Goal: Task Accomplishment & Management: Complete application form

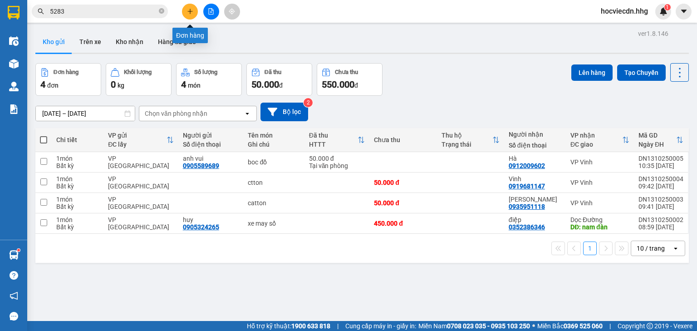
click at [190, 12] on icon "plus" at bounding box center [190, 11] width 0 height 5
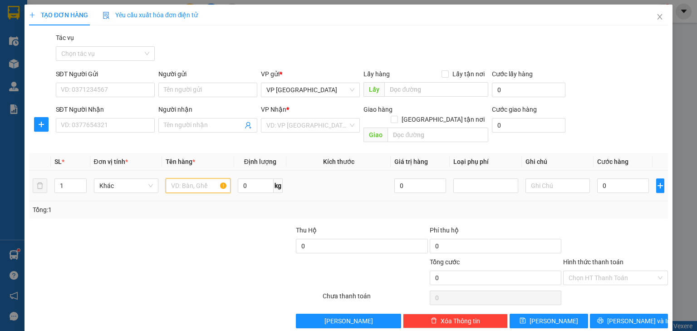
click at [209, 178] on input "text" at bounding box center [198, 185] width 65 height 15
type input "túi"
click at [142, 91] on input "SĐT Người Gửi" at bounding box center [105, 90] width 99 height 15
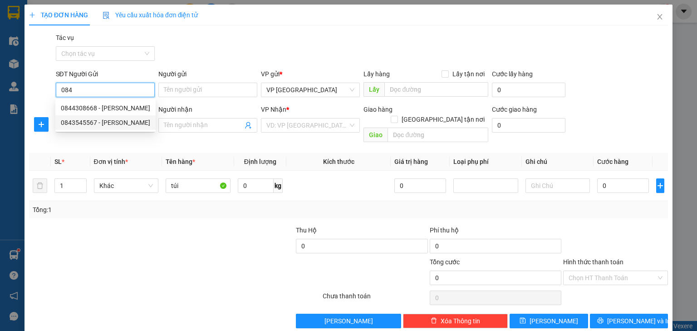
click at [69, 124] on div "0843545567 - [PERSON_NAME]" at bounding box center [105, 123] width 89 height 10
type input "0843545567"
type input "Phong"
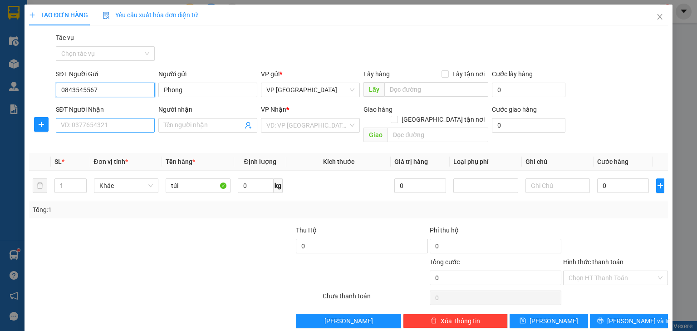
type input "0843545567"
click at [122, 125] on input "SĐT Người Nhận" at bounding box center [105, 125] width 99 height 15
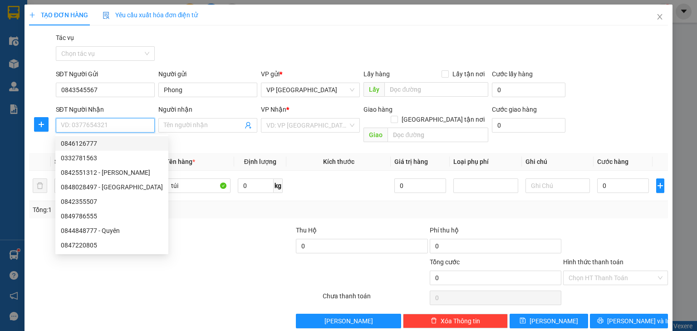
click at [136, 123] on input "SĐT Người Nhận" at bounding box center [105, 125] width 99 height 15
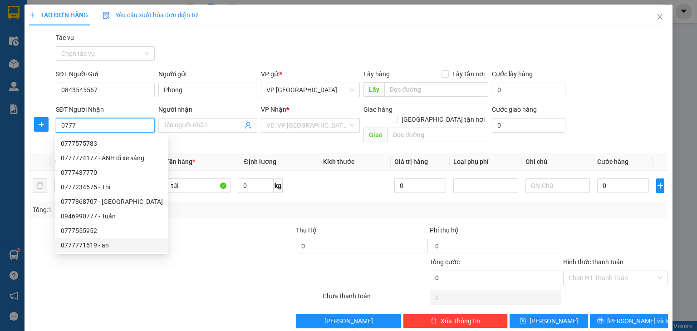
click at [98, 245] on div "0777771619 - an" at bounding box center [112, 245] width 102 height 10
type input "0777771619"
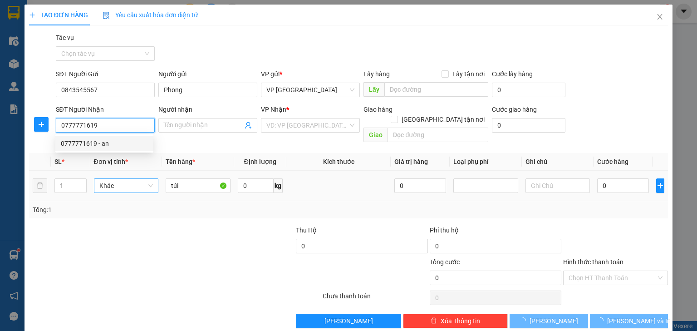
type input "an"
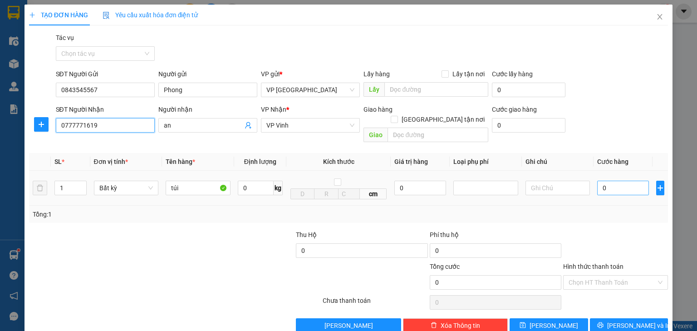
type input "0777771619"
click at [626, 181] on input "0" at bounding box center [623, 188] width 52 height 15
type input "4"
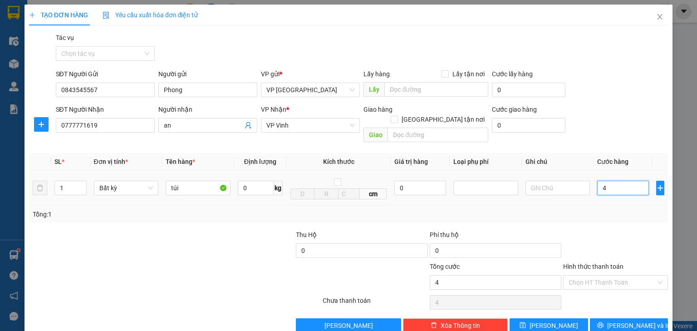
type input "40"
type input "400"
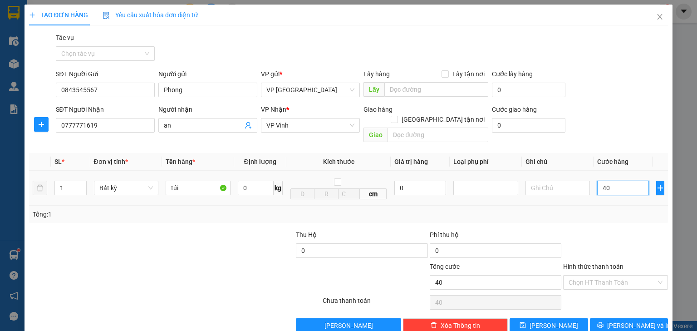
type input "400"
type input "4.000"
type input "40.000"
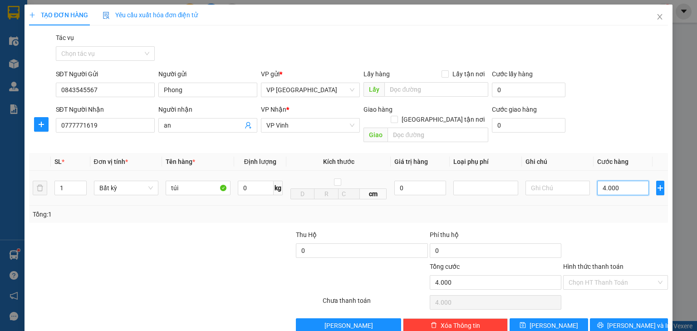
type input "40.000"
drag, startPoint x: 620, startPoint y: 315, endPoint x: 597, endPoint y: 308, distance: 24.4
click at [616, 320] on span "[PERSON_NAME] và In" at bounding box center [639, 325] width 64 height 10
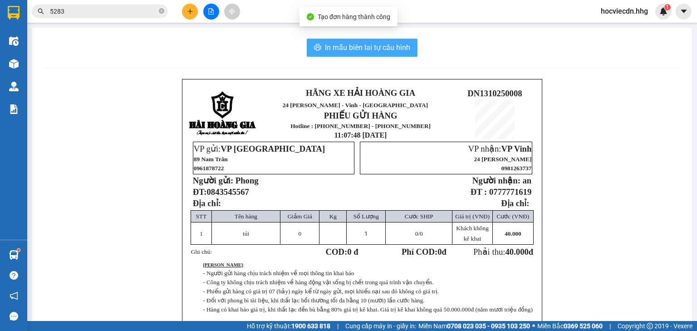
click at [370, 45] on span "In mẫu biên lai tự cấu hình" at bounding box center [367, 47] width 85 height 11
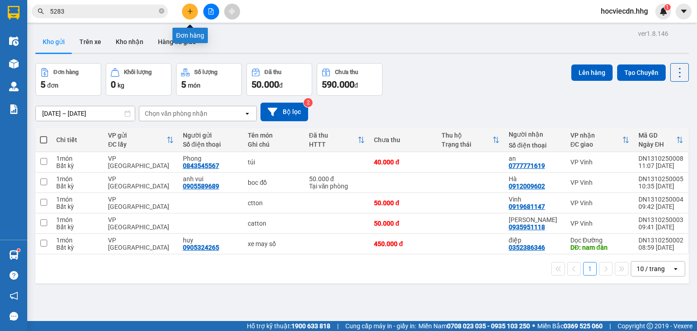
click at [185, 15] on button at bounding box center [190, 12] width 16 height 16
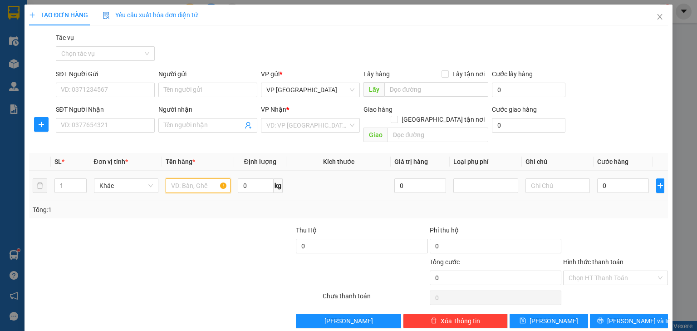
click at [207, 179] on input "text" at bounding box center [198, 185] width 65 height 15
click at [211, 178] on input "08683535382" at bounding box center [198, 185] width 65 height 15
type input "0"
click at [140, 126] on input "SĐT Người Nhận" at bounding box center [105, 125] width 99 height 15
type input "08683535382"
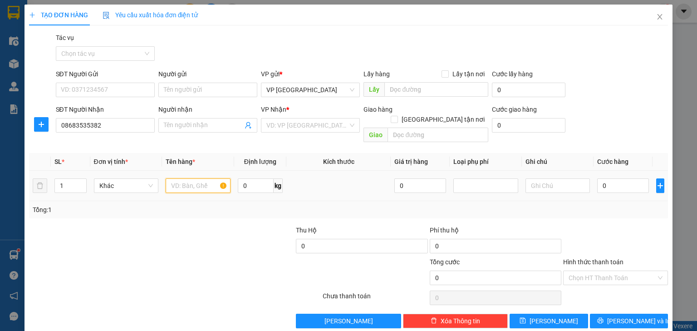
click at [200, 178] on input "text" at bounding box center [198, 185] width 65 height 15
type input "catton"
click at [620, 178] on input "0" at bounding box center [623, 185] width 52 height 15
type input "5"
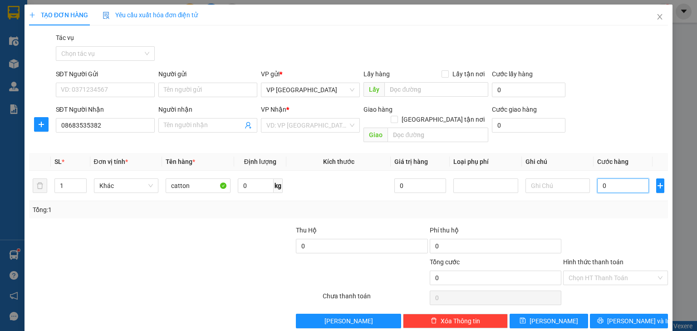
type input "5"
type input "50"
type input "500"
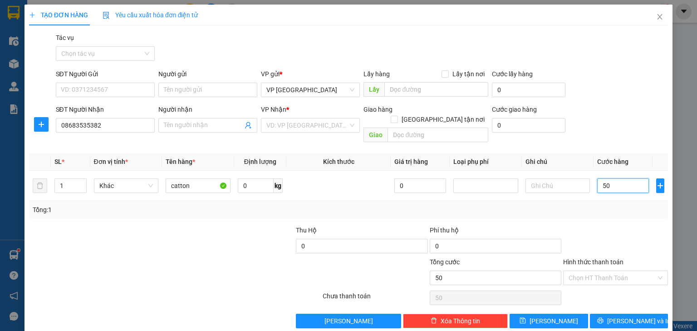
type input "500"
type input "5.000"
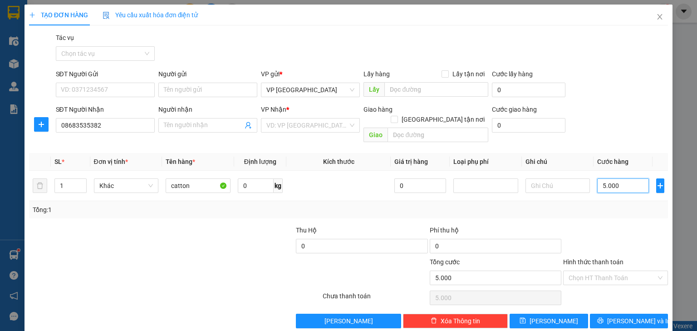
type input "50.000"
click at [310, 125] on input "search" at bounding box center [307, 125] width 82 height 14
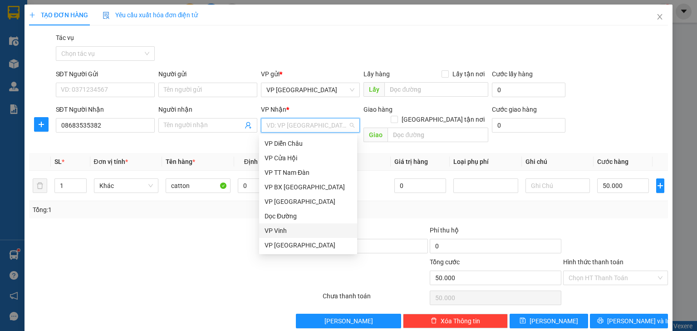
click at [290, 230] on div "VP Vinh" at bounding box center [308, 231] width 87 height 10
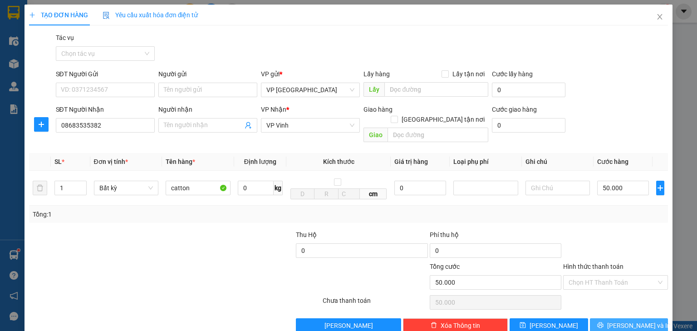
click at [626, 320] on span "[PERSON_NAME] và In" at bounding box center [639, 325] width 64 height 10
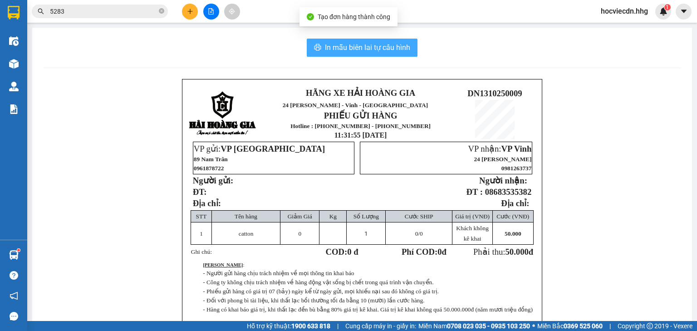
click at [394, 45] on span "In mẫu biên lai tự cấu hình" at bounding box center [367, 47] width 85 height 11
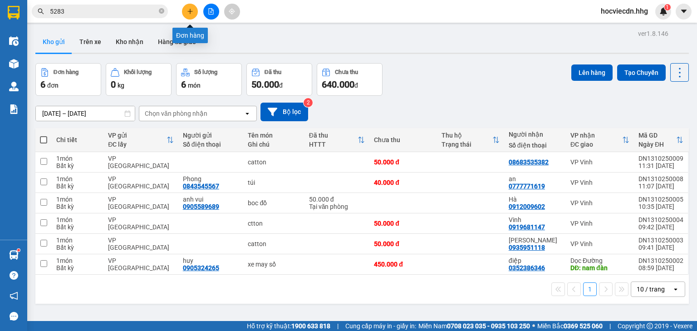
click at [189, 14] on icon "plus" at bounding box center [190, 11] width 6 height 6
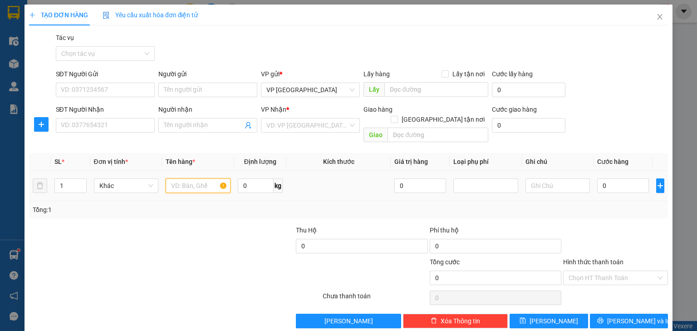
click at [201, 178] on input "text" at bounding box center [198, 185] width 65 height 15
type input "sọt đỏ"
click at [136, 124] on input "SĐT Người Nhận" at bounding box center [105, 125] width 99 height 15
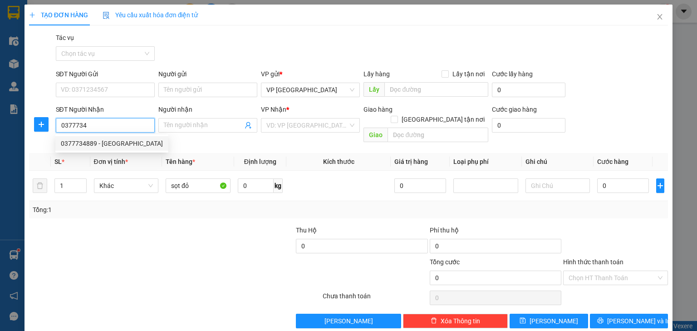
click at [124, 143] on div "0377734889 - [GEOGRAPHIC_DATA]" at bounding box center [112, 143] width 102 height 10
type input "0377734889"
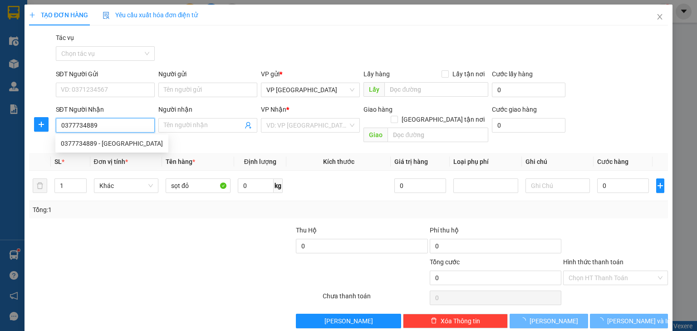
type input "Sao tc"
type input "Cầu Vó, Hưng Thông, [GEOGRAPHIC_DATA]"
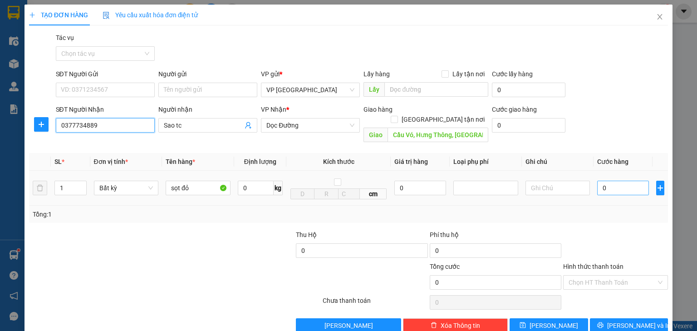
type input "0377734889"
click at [628, 181] on input "0" at bounding box center [623, 188] width 52 height 15
type input "5"
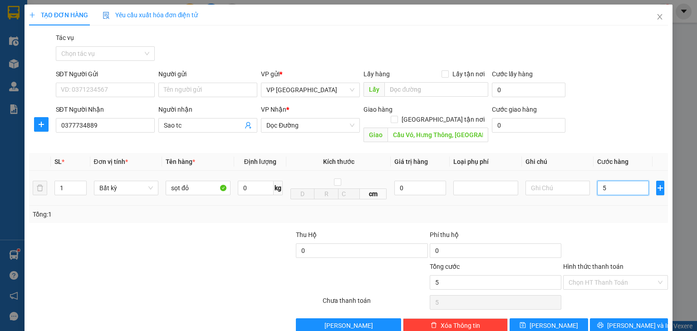
type input "50"
type input "500"
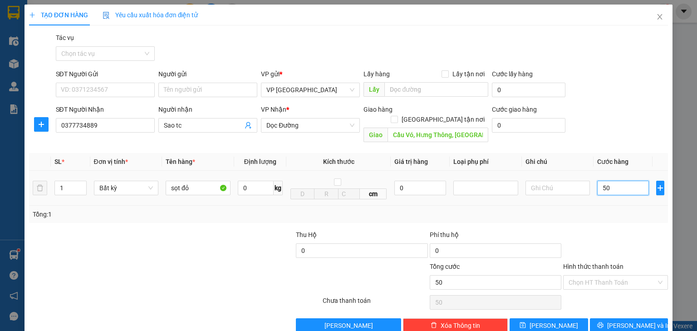
type input "500"
type input "5.000"
type input "50.000"
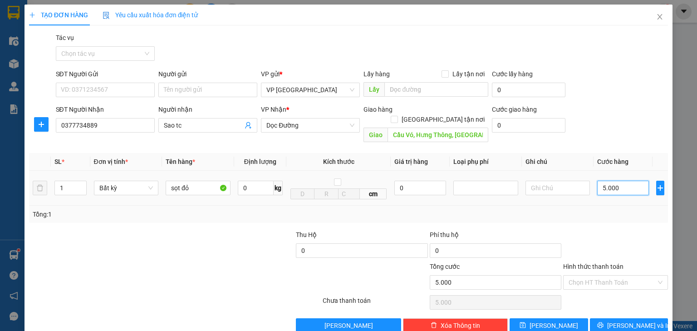
type input "50.000"
drag, startPoint x: 605, startPoint y: 315, endPoint x: 329, endPoint y: 202, distance: 298.2
click at [604, 318] on button "[PERSON_NAME] và In" at bounding box center [629, 325] width 79 height 15
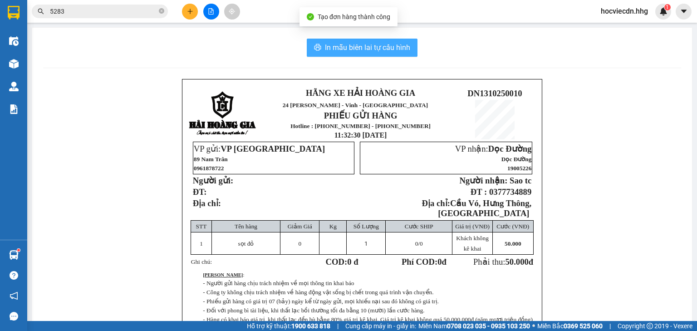
click at [393, 43] on span "In mẫu biên lai tự cấu hình" at bounding box center [367, 47] width 85 height 11
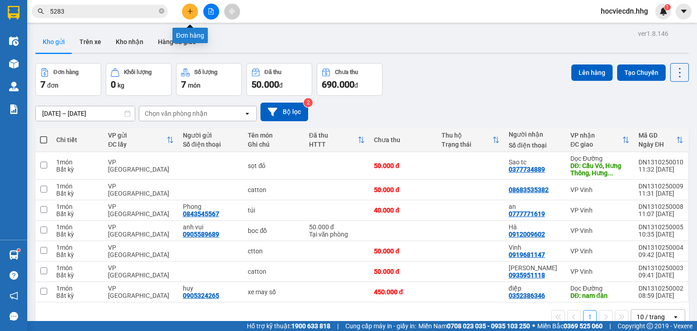
click at [191, 14] on icon "plus" at bounding box center [190, 11] width 6 height 6
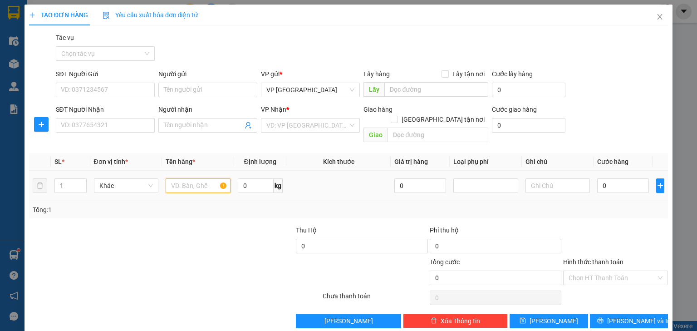
click at [202, 178] on input "text" at bounding box center [198, 185] width 65 height 15
type input "ctton"
click at [616, 178] on input "0" at bounding box center [623, 185] width 52 height 15
type input "6"
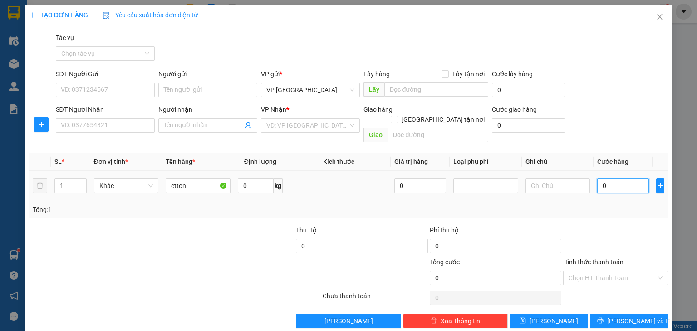
type input "6"
type input "60"
type input "600"
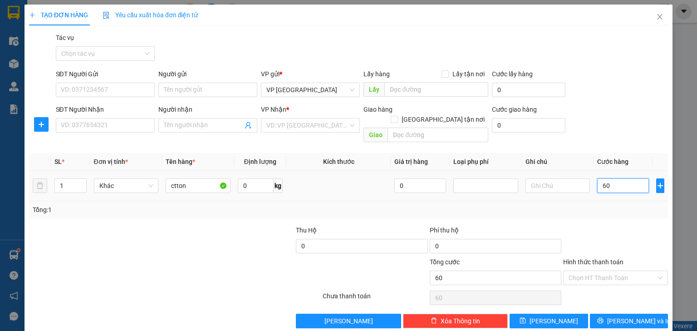
type input "600"
type input "6.000"
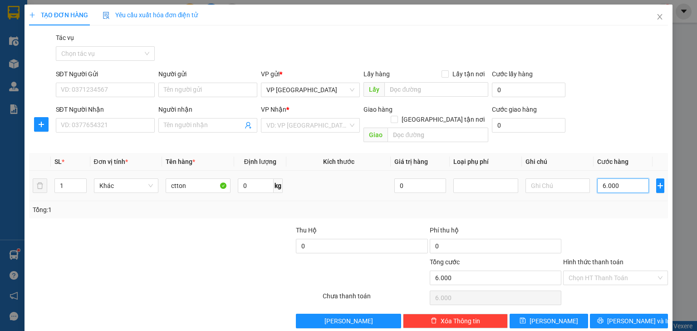
type input "60.000"
click at [133, 127] on input "SĐT Người Nhận" at bounding box center [105, 125] width 99 height 15
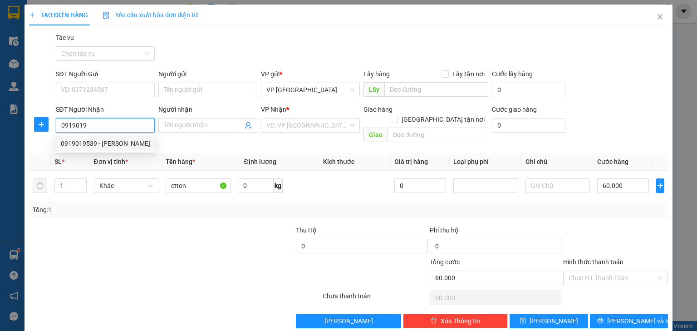
click at [112, 143] on div "0919019539 - [PERSON_NAME]" at bounding box center [105, 143] width 89 height 10
type input "0919019539"
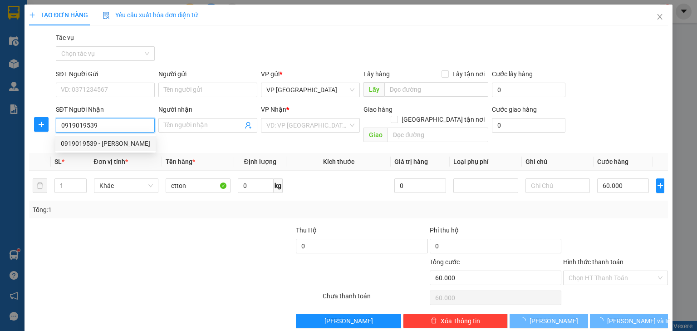
type input "[PERSON_NAME]"
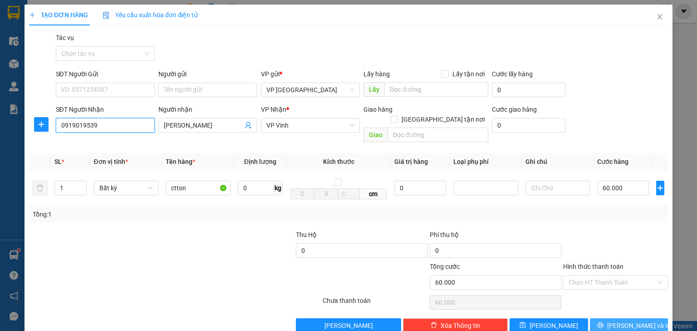
type input "0919019539"
click at [616, 318] on button "[PERSON_NAME] và In" at bounding box center [629, 325] width 79 height 15
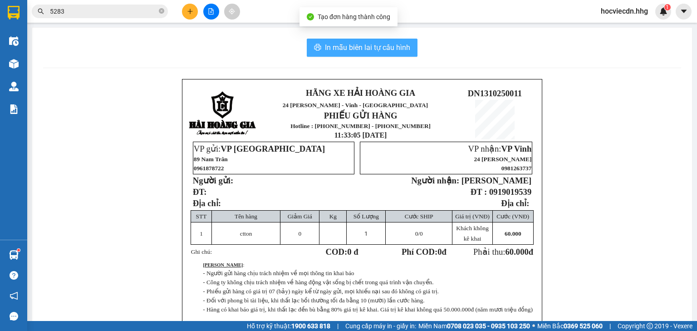
click at [372, 48] on span "In mẫu biên lai tự cấu hình" at bounding box center [367, 47] width 85 height 11
